Goal: Task Accomplishment & Management: Use online tool/utility

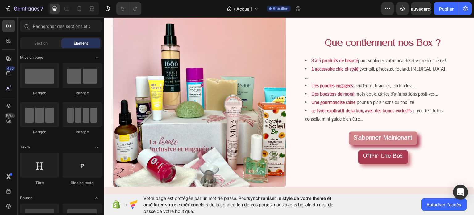
scroll to position [434, 0]
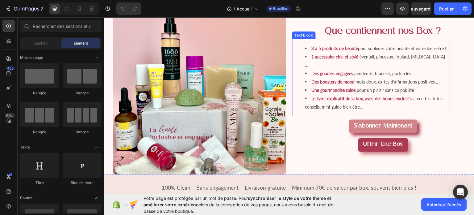
click at [386, 76] on span "pendentif, bracelet, porte-clés …" at bounding box center [385, 72] width 61 height 5
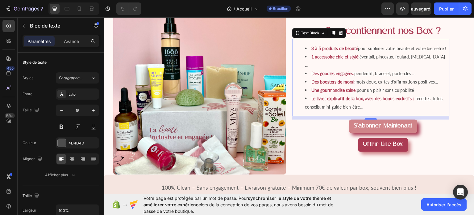
click at [386, 76] on span "pendentif, bracelet, porte-clés …" at bounding box center [385, 72] width 61 height 5
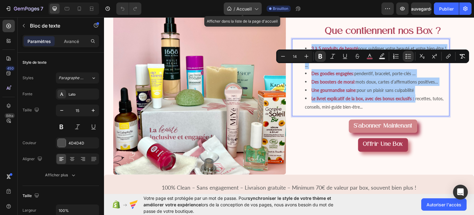
click at [258, 6] on icon at bounding box center [256, 9] width 6 height 6
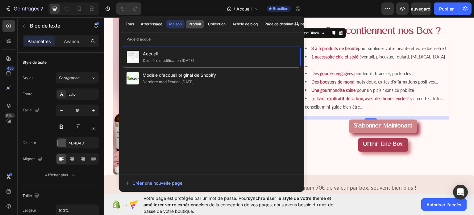
click at [205, 27] on button "Produit" at bounding box center [216, 24] width 23 height 9
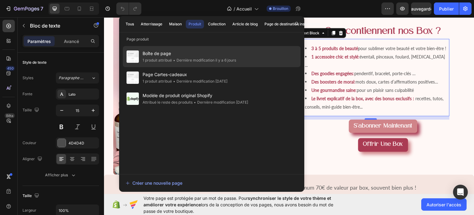
click at [168, 57] on span "Boîte de page" at bounding box center [190, 53] width 94 height 7
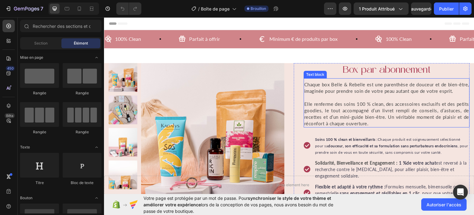
click at [334, 80] on div "Chaque box Belle & Rebelle est une parenthèse de douceur et de bien-être, imagi…" at bounding box center [387, 103] width 166 height 47
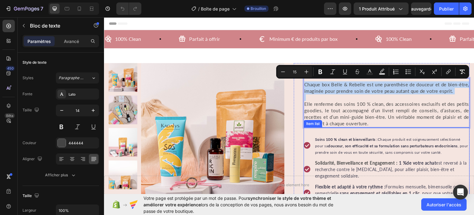
click at [357, 139] on strong "Soins 100 % clean et bienveillants :" at bounding box center [346, 138] width 63 height 5
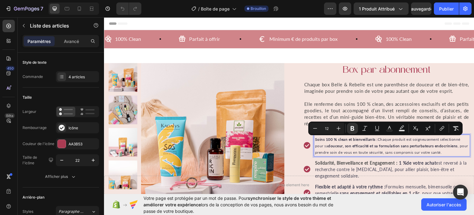
click at [351, 167] on p "Solidarité, Bienveillance et Engagement : 1 % de votre achat est reversé à la r…" at bounding box center [392, 168] width 154 height 19
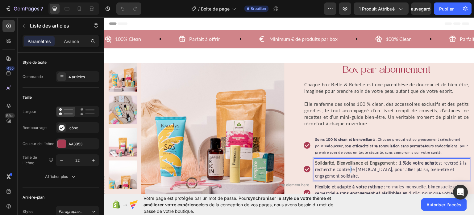
click at [351, 167] on p "Solidarité, Bienveillance et Engagement : 1 % de votre achat est reversé à la r…" at bounding box center [392, 168] width 154 height 19
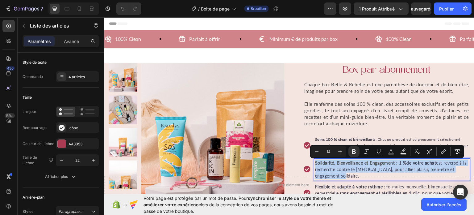
copy p "Solidarité, Bienveillance et Engagement : 1 % de votre achat est reversé à la r…"
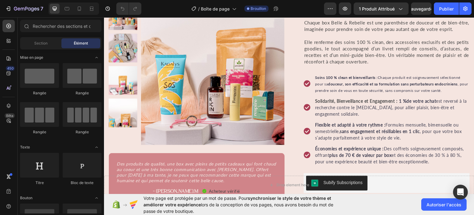
scroll to position [100, 0]
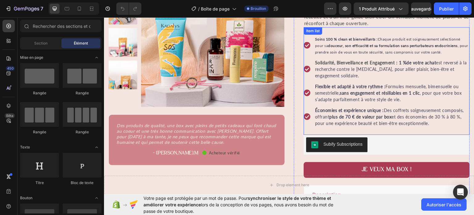
click at [333, 96] on p "Flexible et adapté à votre rythme : Formules mensuelle, bimensuelle ou semestri…" at bounding box center [392, 92] width 154 height 19
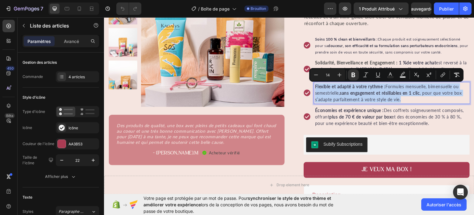
copy p "Flexible et adapté à votre rythme : Formules mensuelle, bimensuelle ou semestri…"
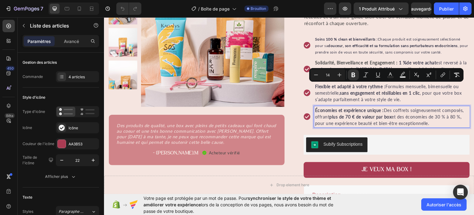
click at [337, 116] on strong "plus de 70 € de valeur par box" at bounding box center [361, 116] width 62 height 5
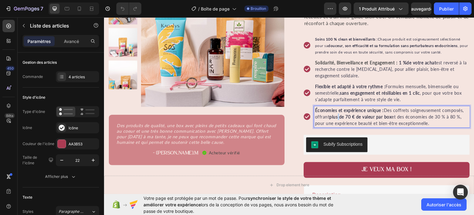
click at [337, 116] on strong "plus de 70 € de valeur par box" at bounding box center [361, 116] width 62 height 5
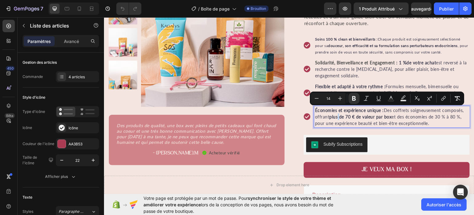
copy p "Économies et expérience unique : Des coffrets soigneusement composés, offrant p…"
type input "12"
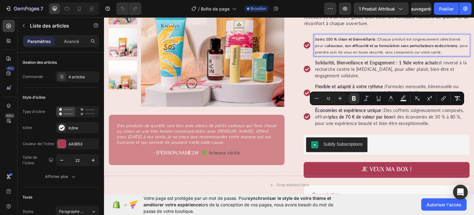
click at [337, 48] on p "Soins 100 % clean et bienveillants : Chaque produit est soigneusement sélection…" at bounding box center [392, 44] width 154 height 19
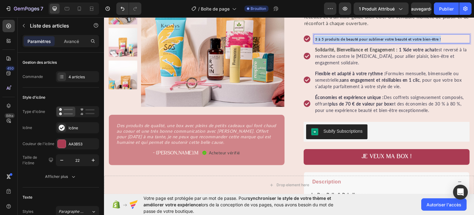
drag, startPoint x: 443, startPoint y: 39, endPoint x: 314, endPoint y: 40, distance: 129.4
click at [315, 40] on p "3 à 5 produits de beauté pour sublimer votre beauté et votre bien-être !" at bounding box center [392, 38] width 154 height 6
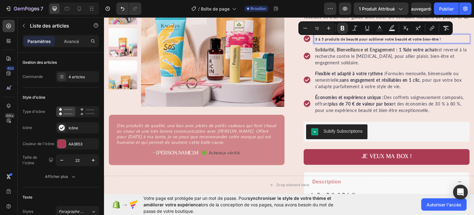
click at [361, 58] on p "Solidarité, Bienveillance et Engagement : 1 % de votre achat est reversé à la r…" at bounding box center [392, 55] width 154 height 19
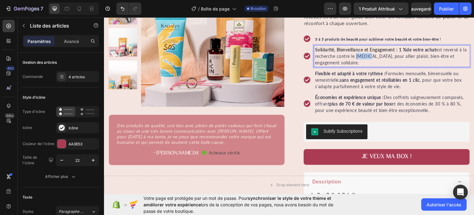
click at [361, 58] on p "Solidarité, Bienveillance et Engagement : 1 % de votre achat est reversé à la r…" at bounding box center [392, 55] width 154 height 19
click at [337, 64] on p "Solidarité, Bienveillance et Engagement : 1 % de votre achat est reversé à la r…" at bounding box center [392, 55] width 154 height 19
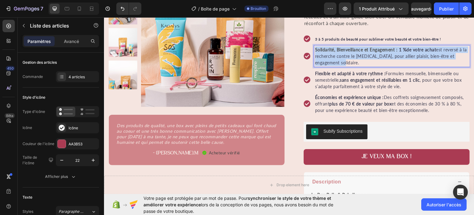
drag, startPoint x: 337, startPoint y: 64, endPoint x: 314, endPoint y: 52, distance: 26.4
click at [315, 52] on p "Solidarité, Bienveillance et Engagement : 1 % de votre achat est reversé à la r…" at bounding box center [392, 55] width 154 height 19
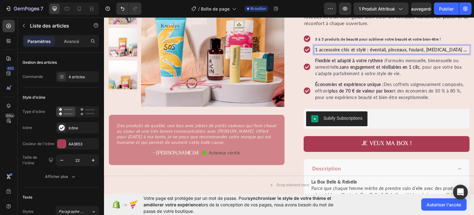
click at [364, 50] on strong "1 accessoire chic et stylé : éventail, pinceaux, foulard, [MEDICAL_DATA] ..." at bounding box center [391, 49] width 152 height 5
click at [349, 52] on strong "1 accessoire chic et stylé : éventail, pinceaux, foulard, [MEDICAL_DATA] ..." at bounding box center [391, 49] width 152 height 5
click at [339, 50] on strong "1 accessoire chic et stylé : éventail, pinceaux, foulard, [MEDICAL_DATA] ..." at bounding box center [391, 49] width 152 height 5
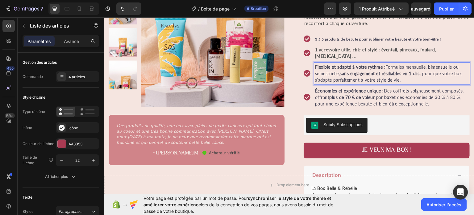
click at [330, 73] on p "Flexible et adapté à votre rythme : Formules mensuelle, bimensuelle ou semestri…" at bounding box center [392, 72] width 154 height 19
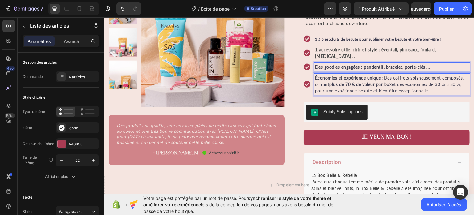
click at [341, 81] on strong "plus de 70 € de valeur par box" at bounding box center [361, 83] width 62 height 5
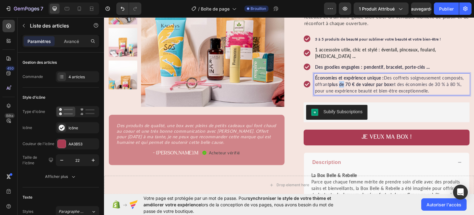
click at [341, 81] on strong "plus de 70 € de valeur par box" at bounding box center [361, 83] width 62 height 5
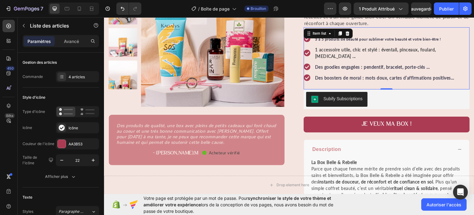
click at [306, 74] on icon at bounding box center [307, 77] width 6 height 6
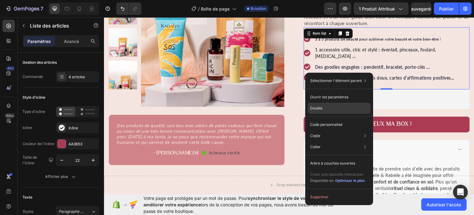
click at [318, 107] on font "Double" at bounding box center [316, 108] width 12 height 5
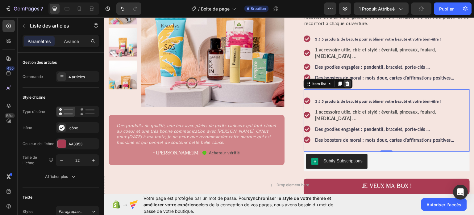
click at [347, 81] on icon at bounding box center [347, 83] width 5 height 5
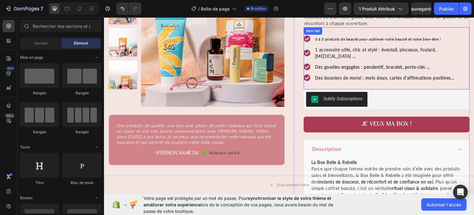
click at [359, 75] on strong "Des boosters de moral : mots doux, cartes d’affirmations positives…" at bounding box center [385, 77] width 140 height 5
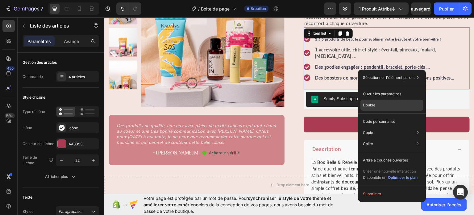
click at [366, 116] on div "Double" at bounding box center [392, 121] width 63 height 11
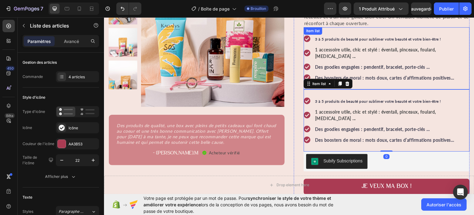
click at [450, 75] on strong "Des boosters de moral : mots doux, cartes d’affirmations positives…" at bounding box center [385, 77] width 140 height 5
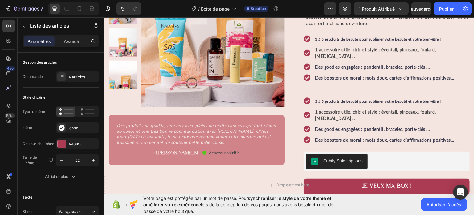
click at [305, 74] on icon at bounding box center [307, 77] width 7 height 7
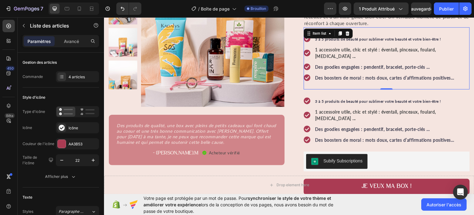
click at [305, 74] on icon at bounding box center [307, 77] width 7 height 7
click at [307, 74] on icon at bounding box center [307, 77] width 6 height 6
click at [457, 72] on div "3 à 5 produits de beauté pour sublimer votre beauté et votre bien-être ! 1 acce…" at bounding box center [387, 58] width 166 height 62
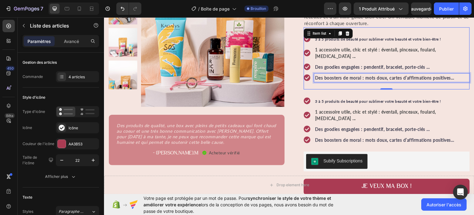
click at [453, 74] on p "Des boosters de moral : mots doux, cartes d’affirmations positives…" at bounding box center [392, 77] width 154 height 6
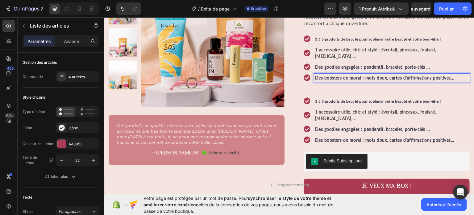
click at [453, 74] on p "Des boosters de moral : mots doux, cartes d’affirmations positives…" at bounding box center [392, 77] width 154 height 6
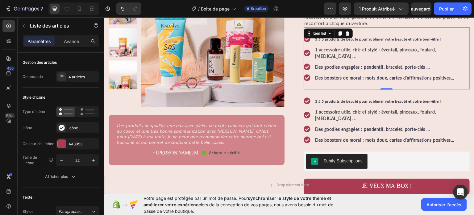
click at [458, 72] on div "3 à 5 produits de beauté pour sublimer votre beauté et votre bien-être ! 1 acce…" at bounding box center [387, 58] width 166 height 62
drag, startPoint x: 458, startPoint y: 72, endPoint x: 317, endPoint y: 65, distance: 141.3
click at [317, 65] on div "3 à 5 produits de beauté pour sublimer votre beauté et votre bien-être ! 1 acce…" at bounding box center [387, 58] width 166 height 62
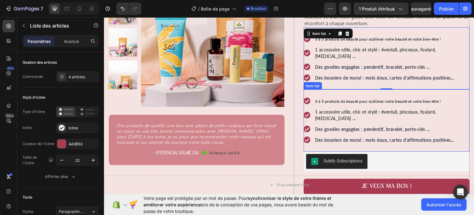
click at [319, 109] on strong "1 accessoire utile, chic et stylé : éventail, pinceaux, foulard, [MEDICAL_DATA]…" at bounding box center [375, 115] width 121 height 12
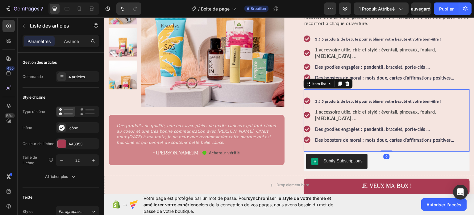
click at [305, 90] on div "3 à 5 produits de beauté pour sublimer votre beauté et votre bien-être ! 1 acce…" at bounding box center [387, 120] width 166 height 62
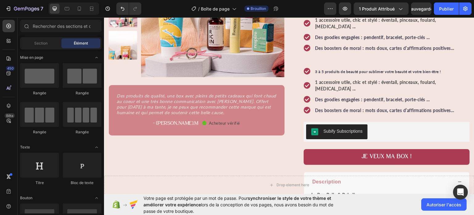
scroll to position [53, 0]
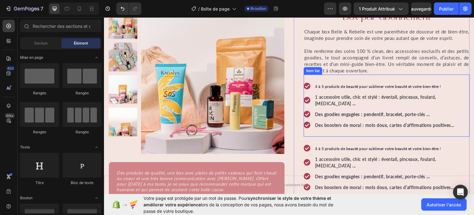
click at [315, 72] on div "Item list" at bounding box center [313, 71] width 16 height 6
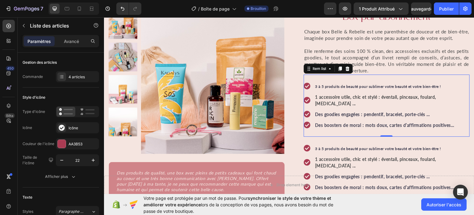
click at [450, 122] on strong "Des boosters de moral : mots doux, cartes d’affirmations positives…" at bounding box center [385, 124] width 140 height 5
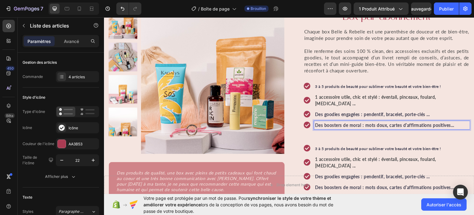
click at [452, 121] on p "Des boosters de moral : mots doux, cartes d’affirmations positives…" at bounding box center [392, 124] width 154 height 6
click at [368, 136] on div "3 à 5 produits de beauté pour sublimer votre beauté et votre bien-être ! 1 acce…" at bounding box center [387, 167] width 166 height 62
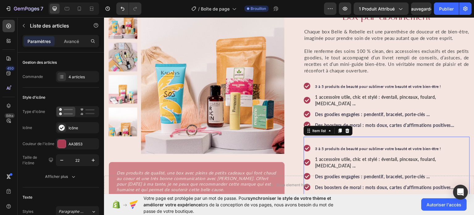
click at [325, 146] on strong "3 à 5 produits de beauté pour sublimer votre beauté et votre bien-être !" at bounding box center [378, 148] width 126 height 5
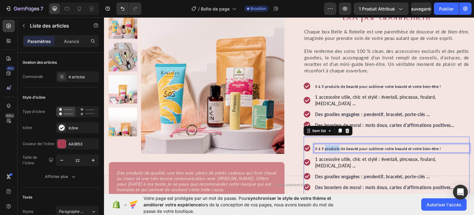
click at [325, 146] on strong "3 à 5 produits de beauté pour sublimer votre beauté et votre bien-être !" at bounding box center [378, 148] width 126 height 5
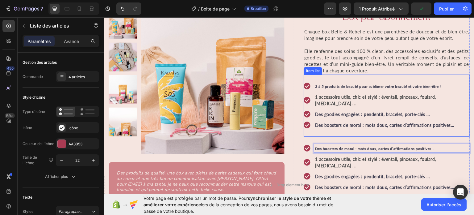
click at [447, 122] on strong "Des boosters de moral : mots doux, cartes d’affirmations positives…" at bounding box center [385, 124] width 140 height 5
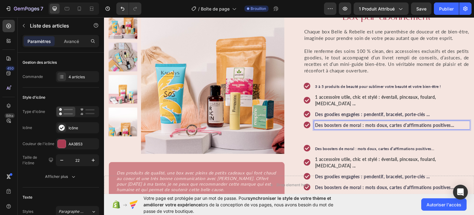
click at [447, 122] on strong "Des boosters de moral : mots doux, cartes d’affirmations positives…" at bounding box center [385, 124] width 140 height 5
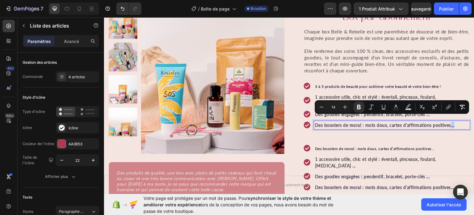
click at [447, 122] on strong "Des boosters de moral : mots doux, cartes d’affirmations positives…" at bounding box center [385, 124] width 140 height 5
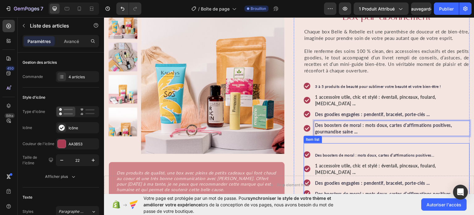
click at [323, 152] on strong "Des boosters de moral : mots doux, cartes d’affirmations positives…" at bounding box center [374, 154] width 119 height 5
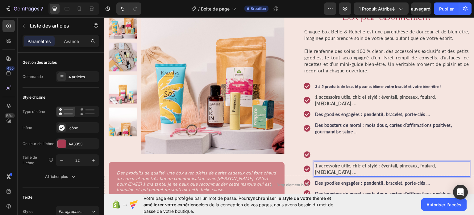
click at [419, 162] on p "1 accessoire utile, chic et stylé : éventail, pinceaux, foulard, [MEDICAL_DATA]…" at bounding box center [392, 168] width 154 height 13
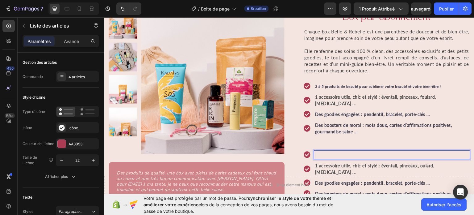
click at [320, 151] on p "Rich Text Editor. Editing area: main" at bounding box center [392, 154] width 154 height 6
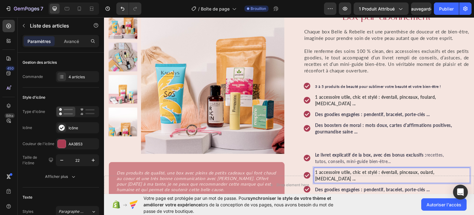
click at [315, 169] on strong "1 accessoire utile, chic et stylé : éventail, pinceaux, oulard, [MEDICAL_DATA] …" at bounding box center [374, 175] width 119 height 12
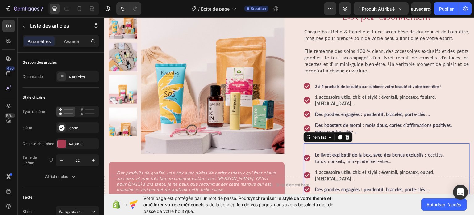
click at [305, 171] on icon at bounding box center [307, 174] width 7 height 7
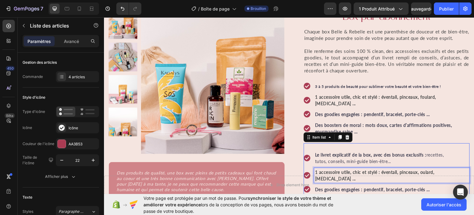
click at [315, 169] on strong "1 accessoire utile, chic et stylé : éventail, pinceaux, oulard, [MEDICAL_DATA] …" at bounding box center [374, 175] width 119 height 12
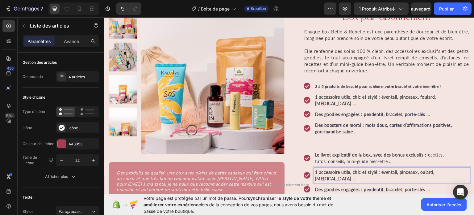
click at [315, 169] on strong "1 accessoire utile, chic et stylé : éventail, pinceaux, oulard, [MEDICAL_DATA] …" at bounding box center [374, 175] width 119 height 12
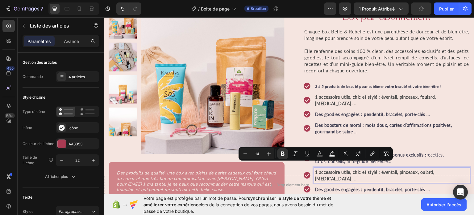
click at [314, 167] on div "1 accessoire utile, chic et stylé : éventail, pinceaux, oulard, [MEDICAL_DATA] …" at bounding box center [392, 174] width 156 height 15
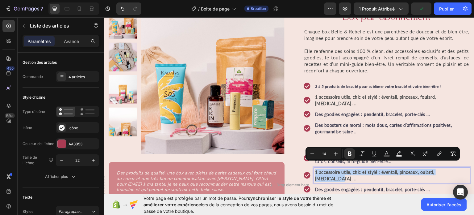
drag, startPoint x: 312, startPoint y: 165, endPoint x: 453, endPoint y: 164, distance: 141.1
click at [453, 167] on div "1 accessoire utile, chic et stylé : éventail, pinceaux, oulard, [MEDICAL_DATA] …" at bounding box center [392, 174] width 156 height 15
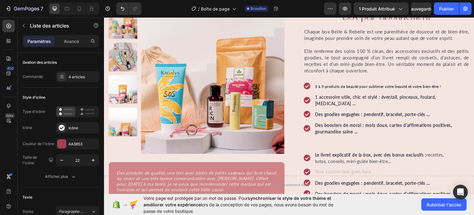
scroll to position [50, 0]
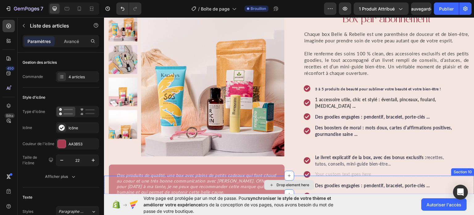
click at [365, 176] on div "Drop element here" at bounding box center [289, 184] width 371 height 19
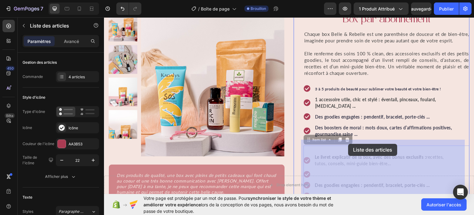
drag, startPoint x: 349, startPoint y: 151, endPoint x: 349, endPoint y: 145, distance: 5.9
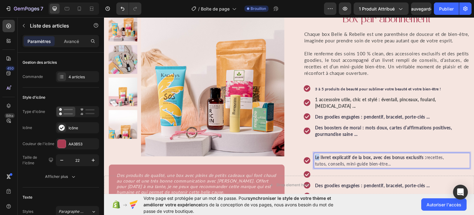
click at [315, 154] on strong "Le livret explicatif de la box, avec des bonus exclusifs :" at bounding box center [370, 156] width 111 height 5
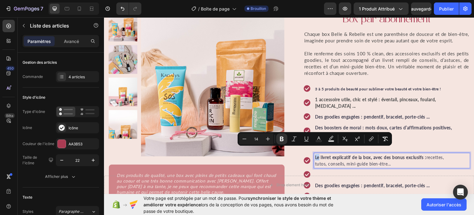
click at [315, 154] on strong "Le livret explicatif de la box, avec des bonus exclusifs :" at bounding box center [370, 156] width 111 height 5
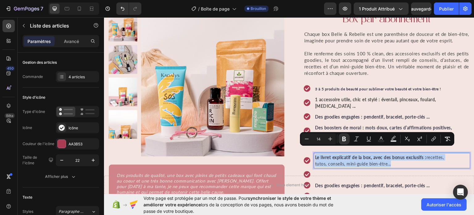
drag, startPoint x: 313, startPoint y: 150, endPoint x: 396, endPoint y: 162, distance: 84.0
click at [396, 162] on div "Le livret explicatif de la box, avec des bonus exclusifs : recettes, tutos, con…" at bounding box center [387, 176] width 166 height 47
copy p "Le livret explicatif de la box, avec des bonus exclusifs : recettes, tutos, con…"
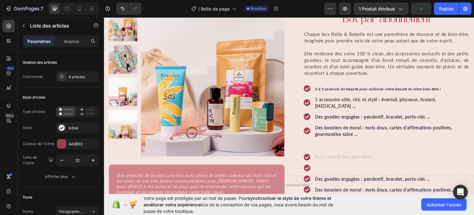
scroll to position [48, 0]
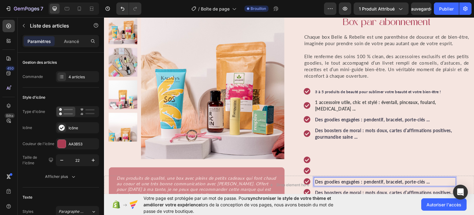
click at [360, 178] on strong "Des goodies engagées : pendentif, bracelet, porte-clés …" at bounding box center [372, 180] width 115 height 5
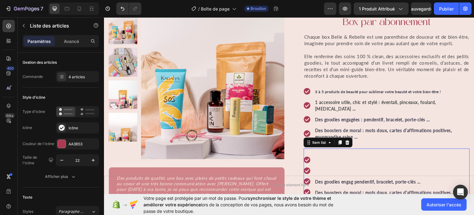
click at [306, 156] on icon at bounding box center [307, 159] width 6 height 6
click at [348, 138] on div at bounding box center [347, 141] width 7 height 7
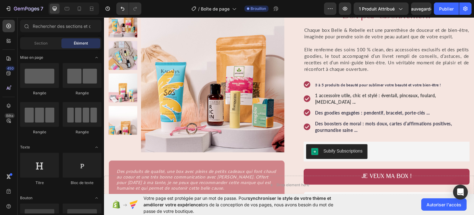
scroll to position [80, 0]
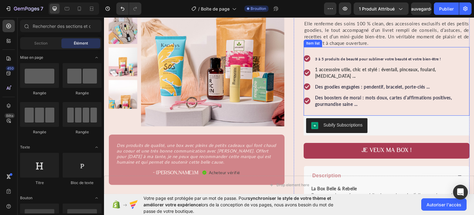
click at [306, 97] on icon at bounding box center [307, 100] width 6 height 6
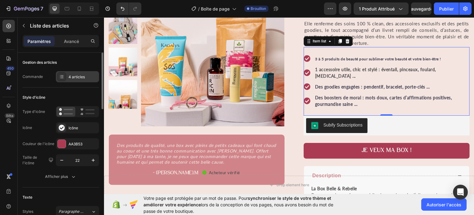
click at [66, 79] on div "4 articles" at bounding box center [77, 76] width 43 height 11
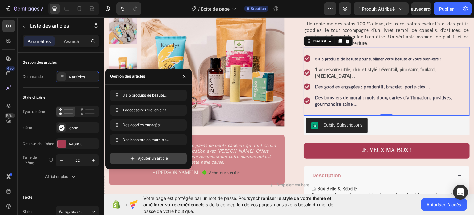
click at [124, 153] on div "Ajouter un article" at bounding box center [148, 158] width 77 height 11
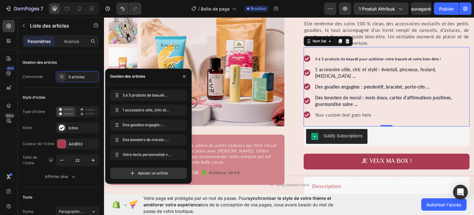
click at [326, 110] on div "Your custom text goes here" at bounding box center [392, 114] width 156 height 8
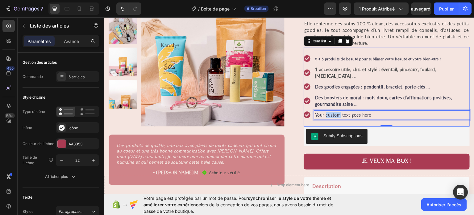
click at [326, 111] on p "Your custom text goes here" at bounding box center [392, 114] width 154 height 6
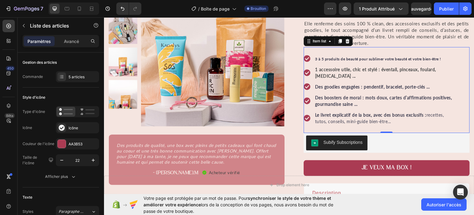
click at [398, 124] on div "3 à 5 produits de beauté pour sublimer votre beauté et votre bien-être ! 1 acce…" at bounding box center [387, 90] width 166 height 86
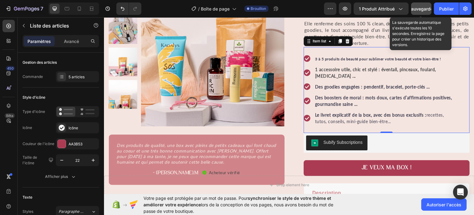
click at [422, 10] on font "Sauvegarder" at bounding box center [421, 8] width 26 height 5
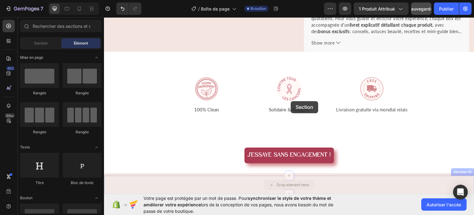
scroll to position [337, 0]
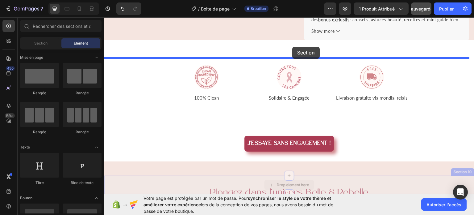
drag, startPoint x: 295, startPoint y: 183, endPoint x: 293, endPoint y: 38, distance: 145.1
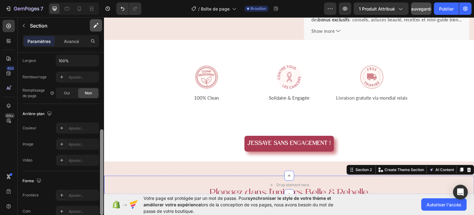
scroll to position [22, 0]
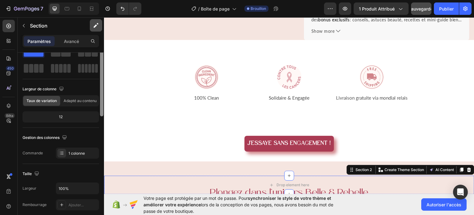
drag, startPoint x: 101, startPoint y: 73, endPoint x: 95, endPoint y: 28, distance: 44.9
click at [95, 28] on div "Sections(18) Éléments (84) Section Élément Hero Section Product Detail Brands T…" at bounding box center [61, 115] width 86 height 197
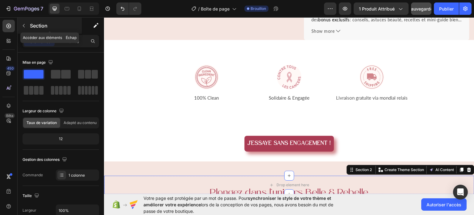
click at [24, 26] on icon "button" at bounding box center [23, 25] width 5 height 5
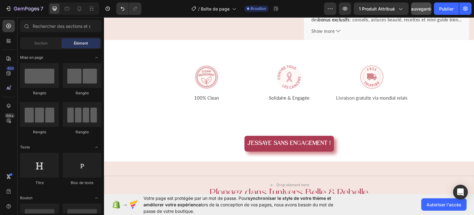
click at [81, 41] on font "Élément" at bounding box center [81, 43] width 14 height 5
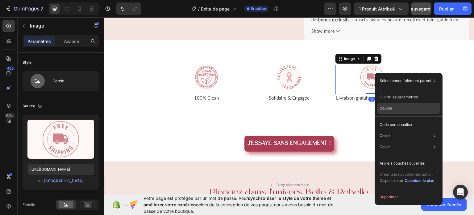
click at [380, 111] on p "Double" at bounding box center [386, 108] width 12 height 6
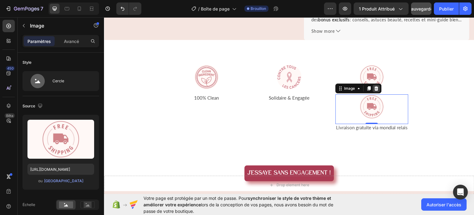
click at [375, 86] on icon at bounding box center [377, 88] width 4 height 4
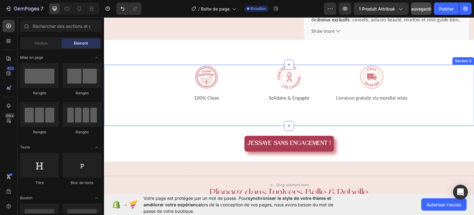
click at [449, 70] on div "Image 100% Clean Text block Image Solidaire & Engagée Text block Image Livraiso…" at bounding box center [289, 82] width 371 height 36
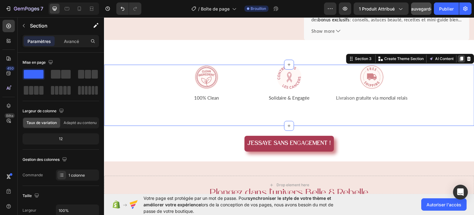
click at [460, 56] on icon at bounding box center [461, 58] width 3 height 4
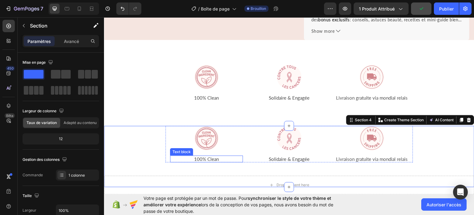
click at [203, 156] on p "100% Clean" at bounding box center [207, 159] width 72 height 6
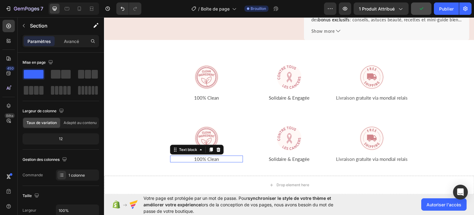
click at [203, 156] on p "100% Clean" at bounding box center [207, 159] width 72 height 6
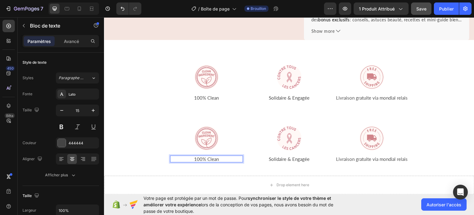
click at [218, 156] on p "100% Clean" at bounding box center [207, 159] width 72 height 6
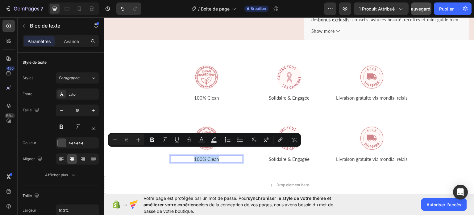
drag, startPoint x: 218, startPoint y: 152, endPoint x: 192, endPoint y: 152, distance: 26.2
click at [192, 156] on p "100% Clean" at bounding box center [207, 159] width 72 height 6
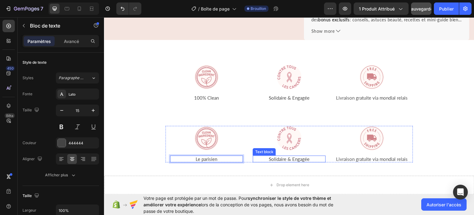
click at [283, 156] on span "Solidaire & Engagée" at bounding box center [289, 159] width 41 height 6
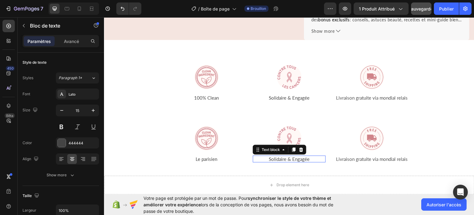
click at [283, 156] on span "Solidaire & Engagée" at bounding box center [289, 159] width 41 height 6
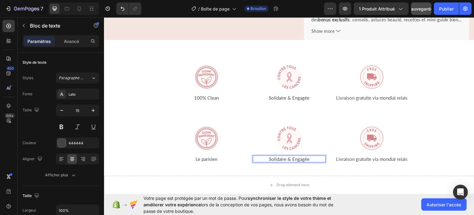
click at [310, 156] on p "Solidaire & Engagée" at bounding box center [289, 159] width 72 height 6
drag, startPoint x: 310, startPoint y: 153, endPoint x: 261, endPoint y: 155, distance: 49.4
click at [261, 155] on div "Solidaire & Engagée" at bounding box center [289, 158] width 73 height 7
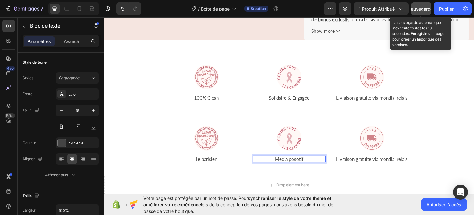
click at [421, 11] on div "Sauvegarder" at bounding box center [421, 9] width 26 height 6
